Goal: Navigation & Orientation: Understand site structure

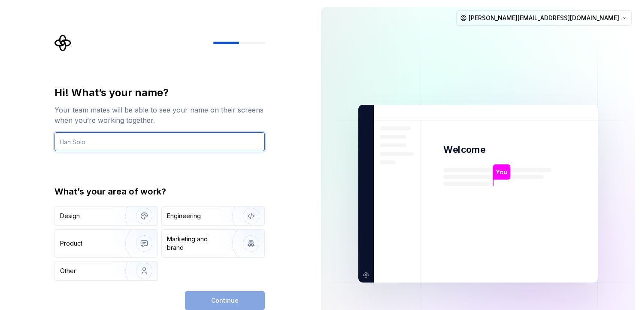
click at [161, 145] on input "text" at bounding box center [160, 141] width 210 height 19
type input "Vlad Ifrim"
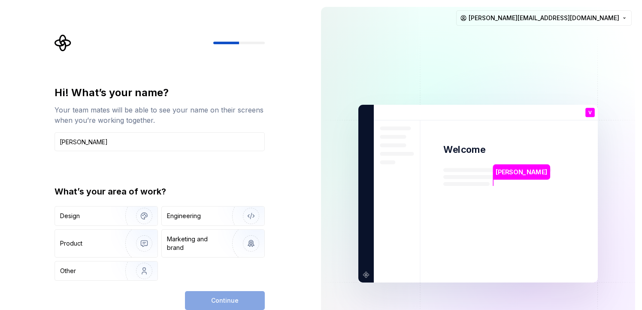
click at [272, 190] on div "Hi! What’s your name? Your team mates will be able to see your name on their sc…" at bounding box center [162, 172] width 226 height 276
click at [236, 304] on div "Continue" at bounding box center [225, 300] width 80 height 19
click at [200, 217] on div "Engineering" at bounding box center [184, 216] width 34 height 9
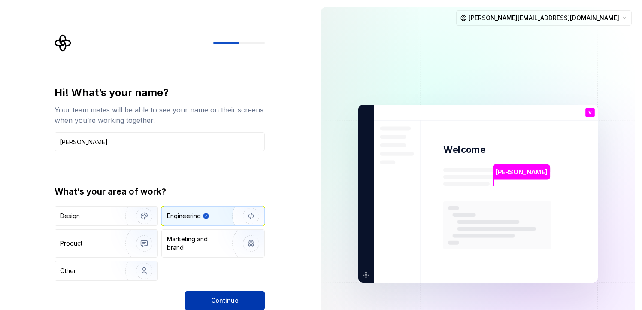
click at [230, 299] on span "Continue" at bounding box center [224, 300] width 27 height 9
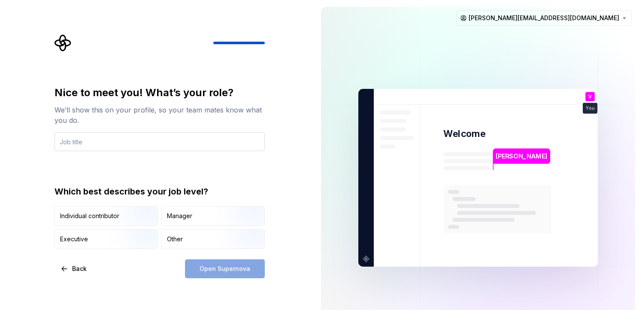
click at [115, 149] on input "text" at bounding box center [160, 141] width 210 height 19
type input "Lead Experience Engineer"
click at [226, 269] on div "Open Supernova" at bounding box center [225, 268] width 80 height 19
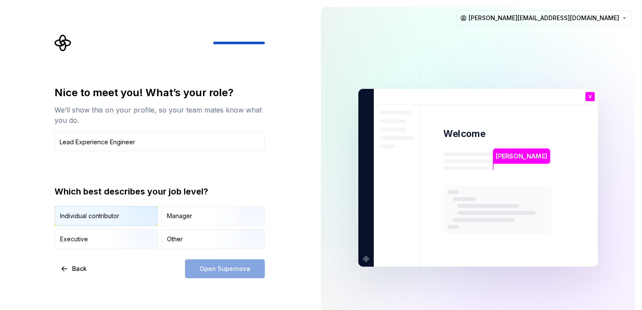
click at [94, 215] on div "Individual contributor" at bounding box center [89, 216] width 59 height 9
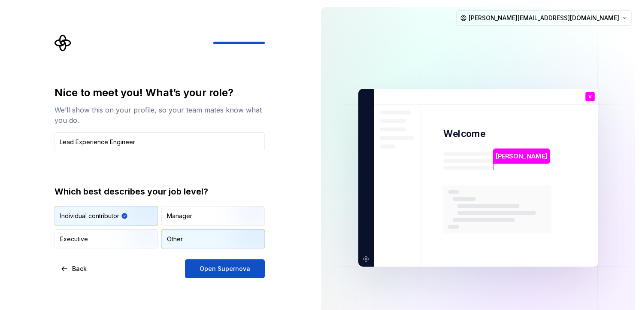
click at [207, 237] on div "Other" at bounding box center [213, 239] width 103 height 19
click at [133, 217] on img "button" at bounding box center [136, 227] width 55 height 58
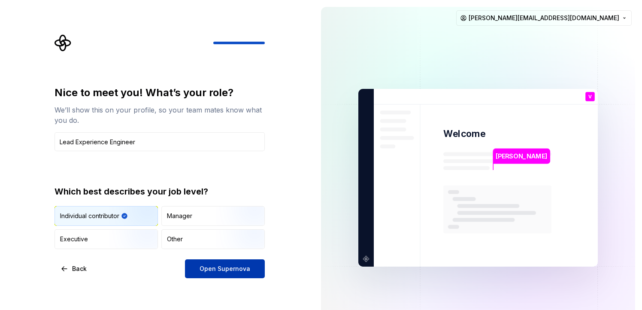
click at [222, 268] on span "Open Supernova" at bounding box center [225, 268] width 51 height 9
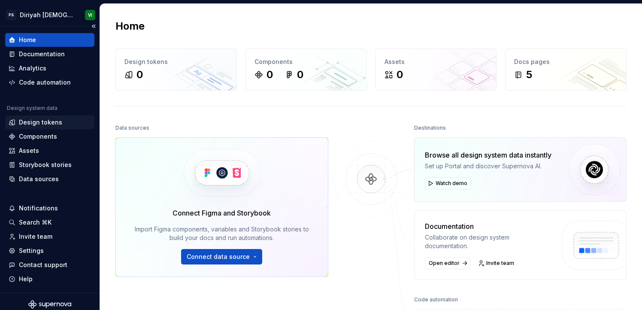
click at [43, 118] on div "Design tokens" at bounding box center [40, 122] width 43 height 9
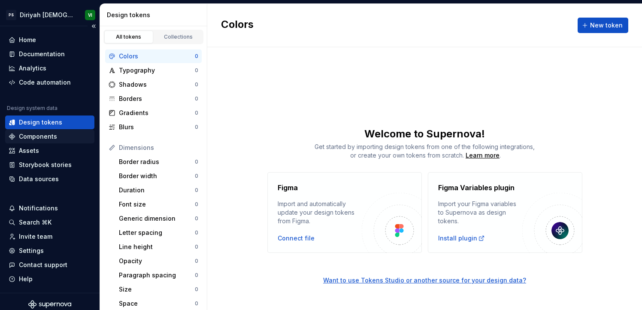
click at [51, 137] on div "Components" at bounding box center [38, 136] width 38 height 9
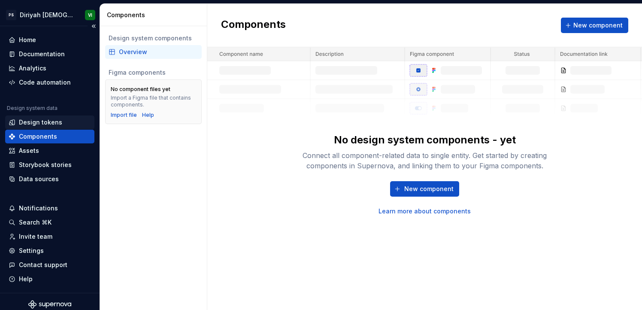
click at [50, 126] on div "Design tokens" at bounding box center [40, 122] width 43 height 9
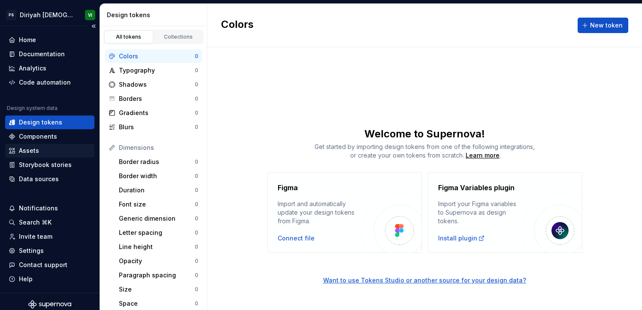
click at [46, 152] on div "Assets" at bounding box center [50, 150] width 82 height 9
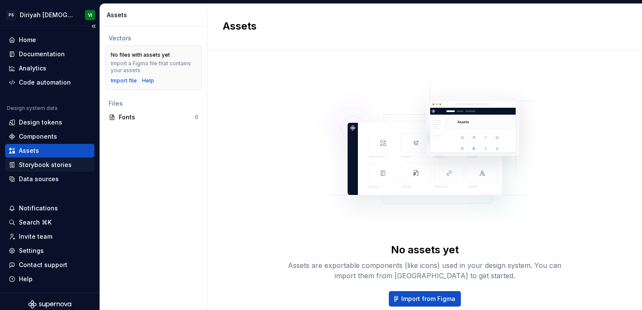
click at [47, 163] on div "Storybook stories" at bounding box center [45, 165] width 53 height 9
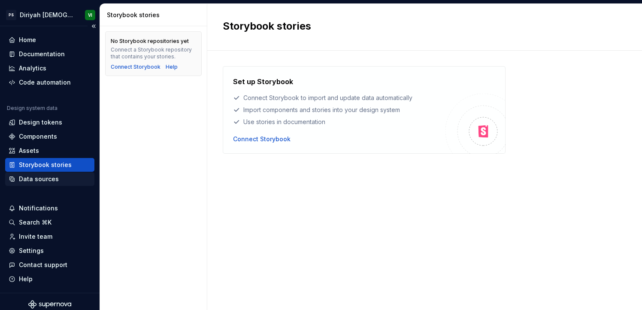
click at [50, 177] on div "Data sources" at bounding box center [39, 179] width 40 height 9
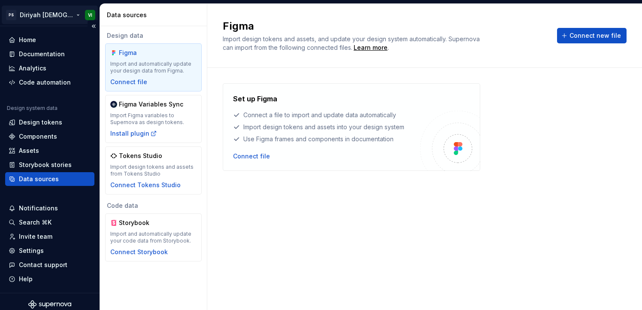
click at [38, 16] on html "PS Diriyah LDS VI Home Documentation Analytics Code automation Design system da…" at bounding box center [321, 155] width 642 height 310
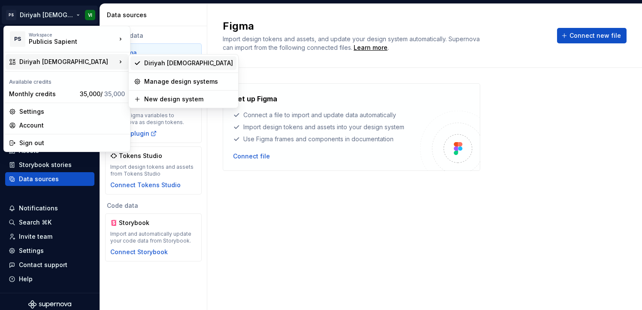
click at [150, 64] on div "Diriyah LDS" at bounding box center [188, 63] width 89 height 9
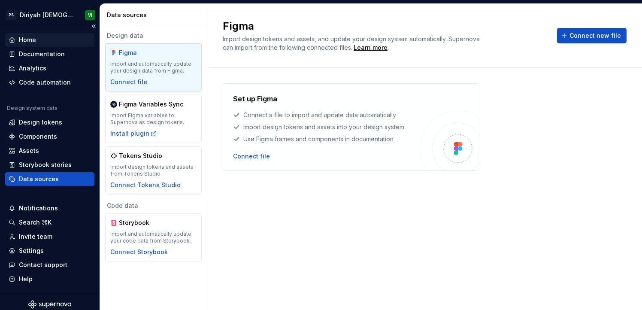
click at [29, 41] on div "Home" at bounding box center [27, 40] width 17 height 9
